Goal: Information Seeking & Learning: Learn about a topic

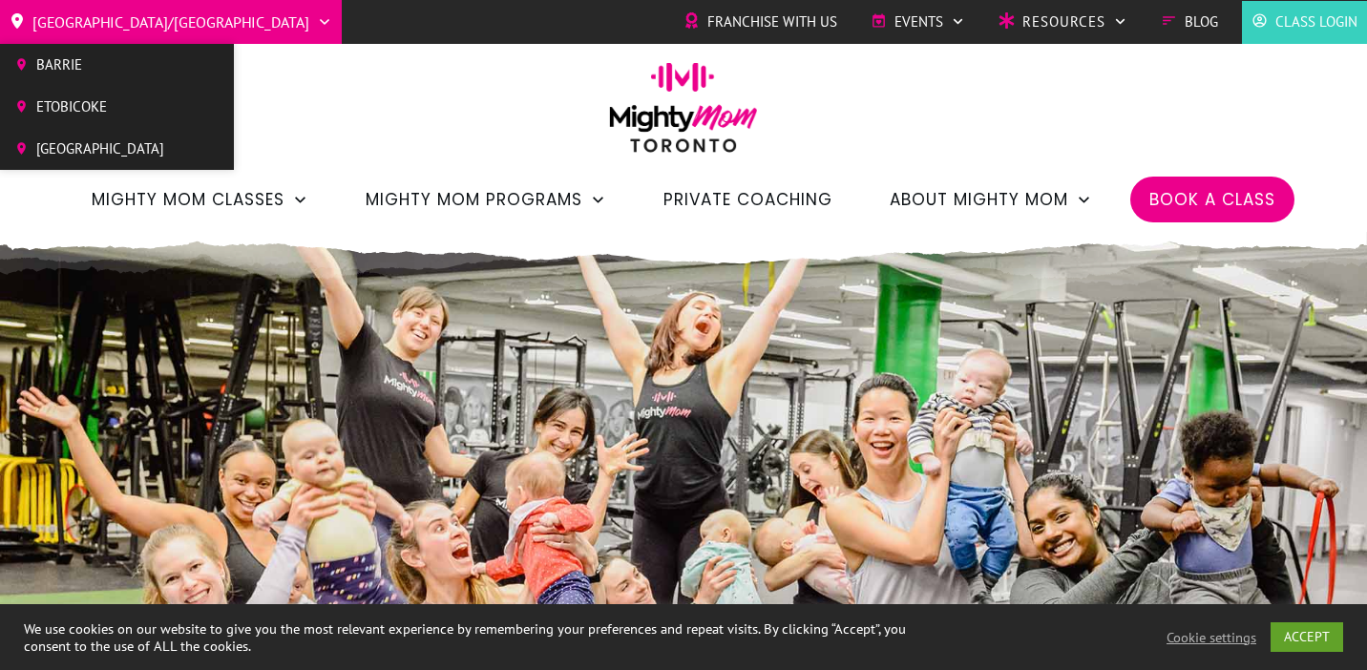
click at [94, 143] on span "[GEOGRAPHIC_DATA]" at bounding box center [100, 149] width 128 height 29
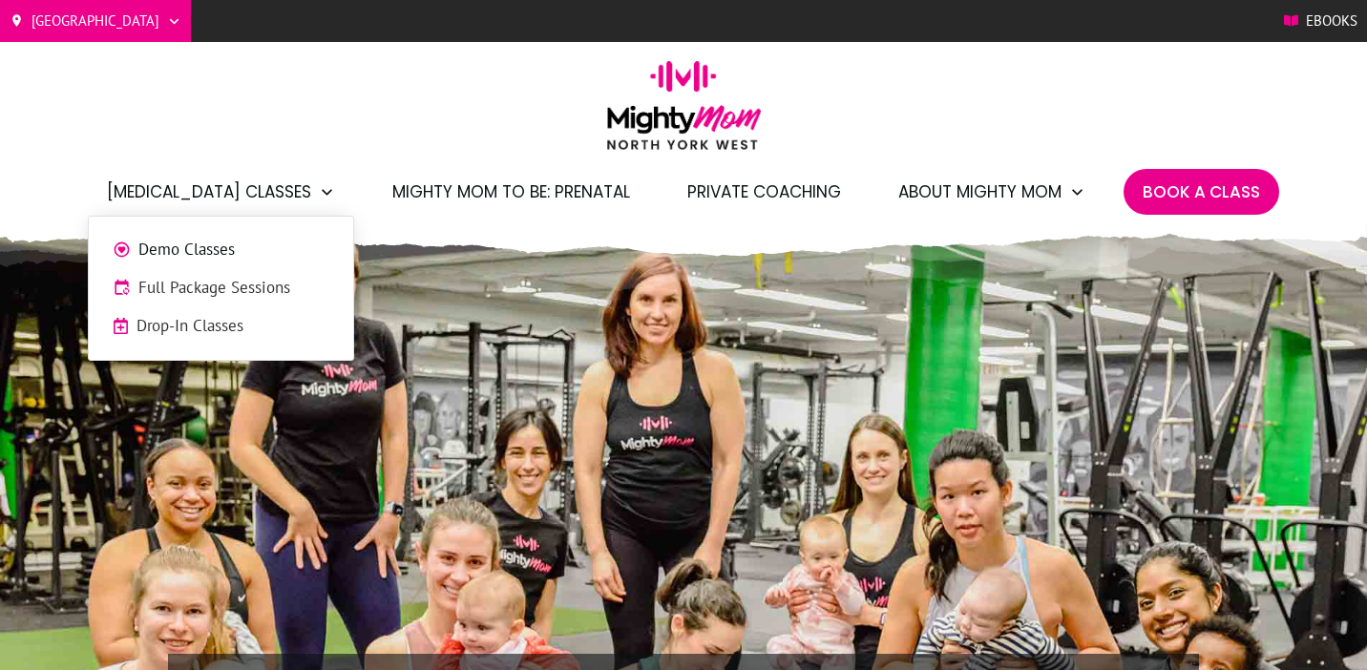
click at [180, 286] on span "Full Package Sessions" at bounding box center [233, 288] width 191 height 25
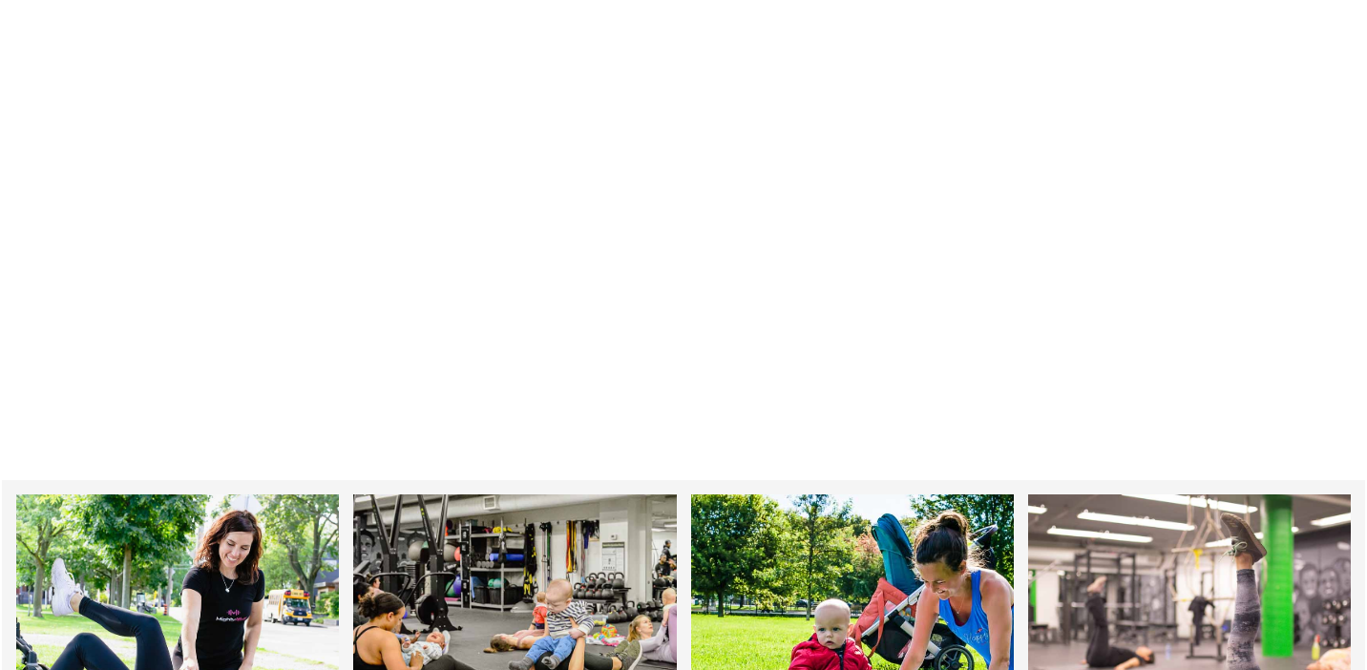
scroll to position [2456, 0]
